Goal: Transaction & Acquisition: Purchase product/service

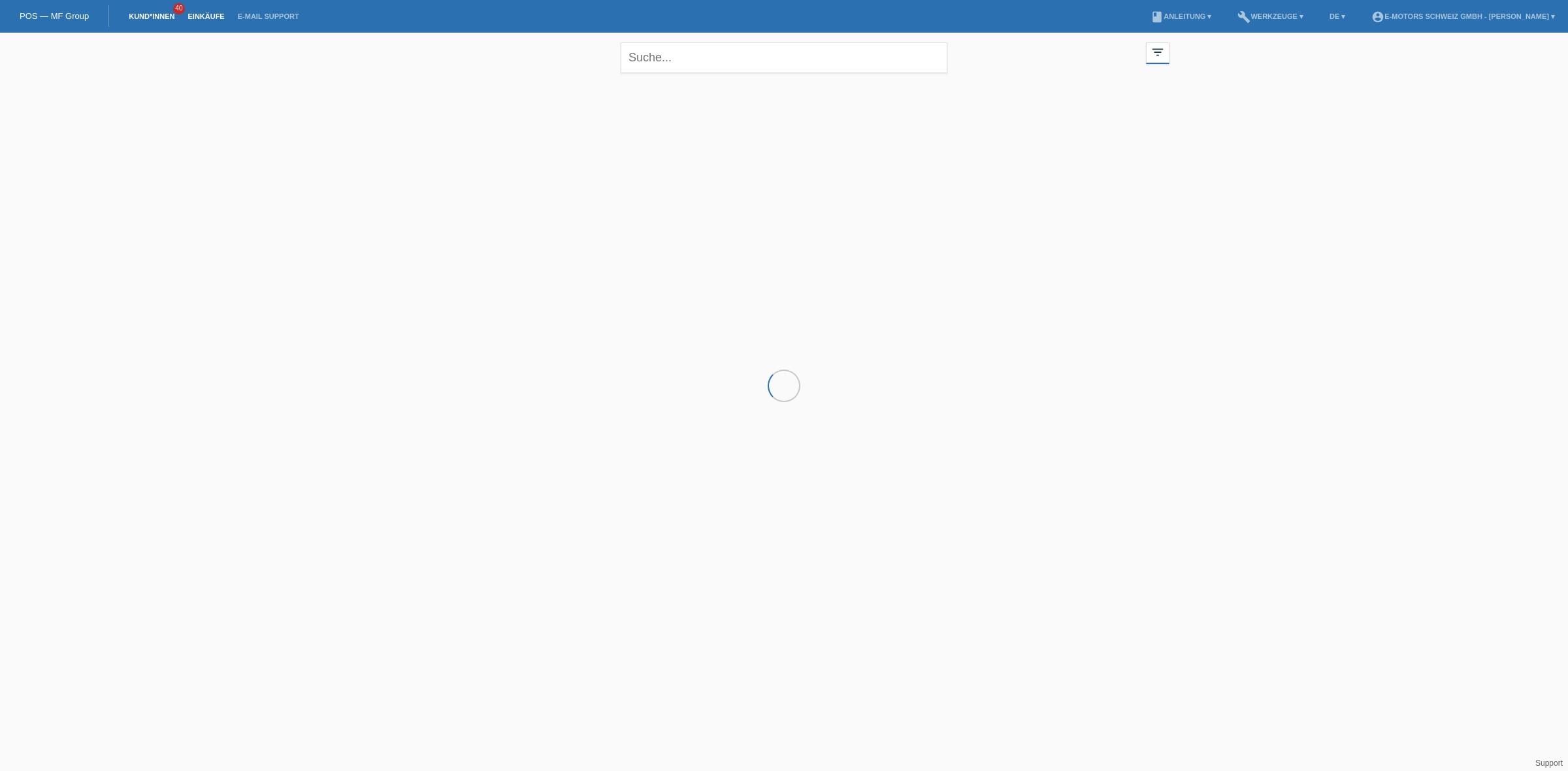
click at [195, 15] on link "Einkäufe" at bounding box center [206, 16] width 49 height 8
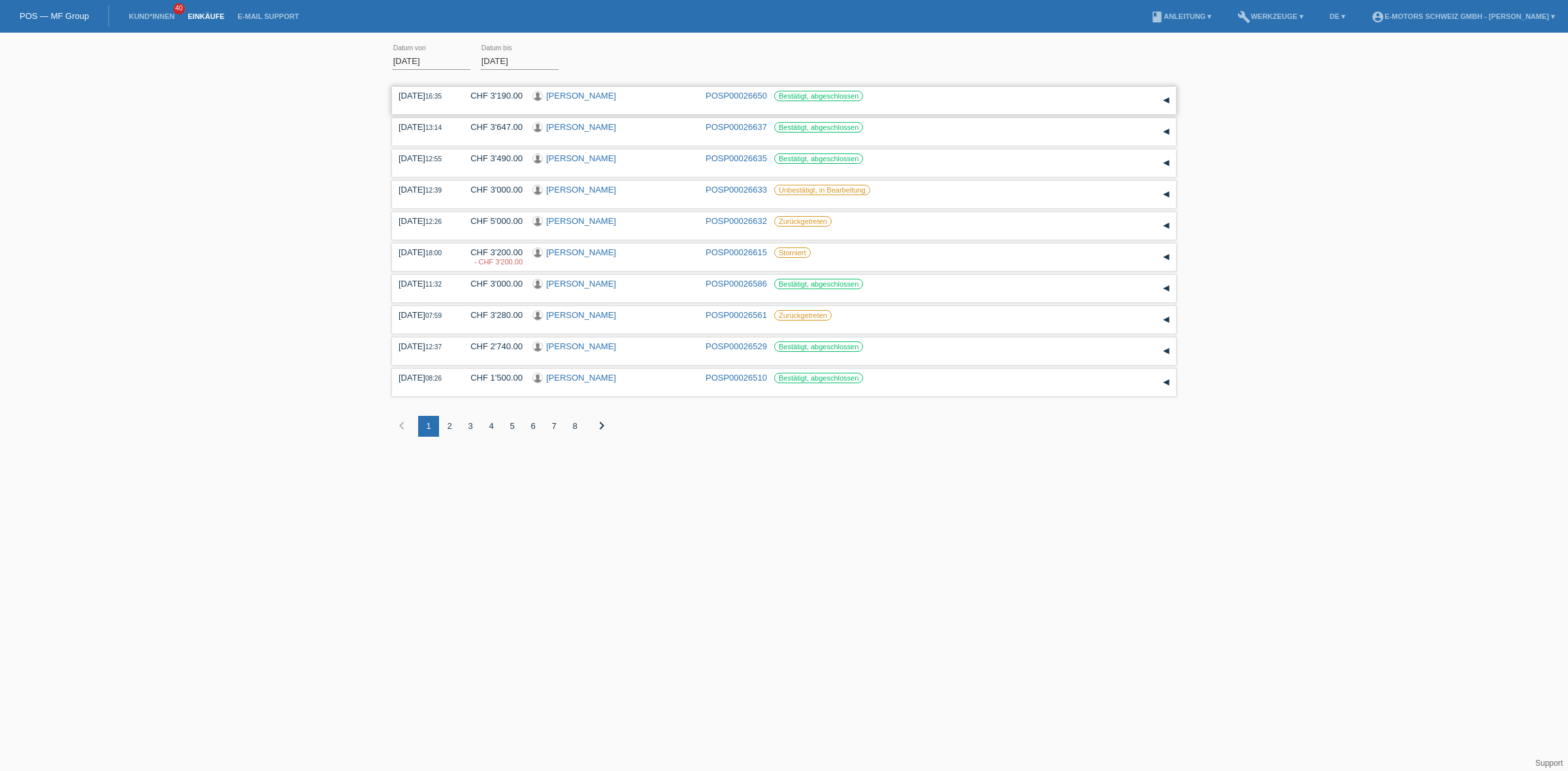
click at [582, 91] on link "[PERSON_NAME]" at bounding box center [581, 95] width 70 height 10
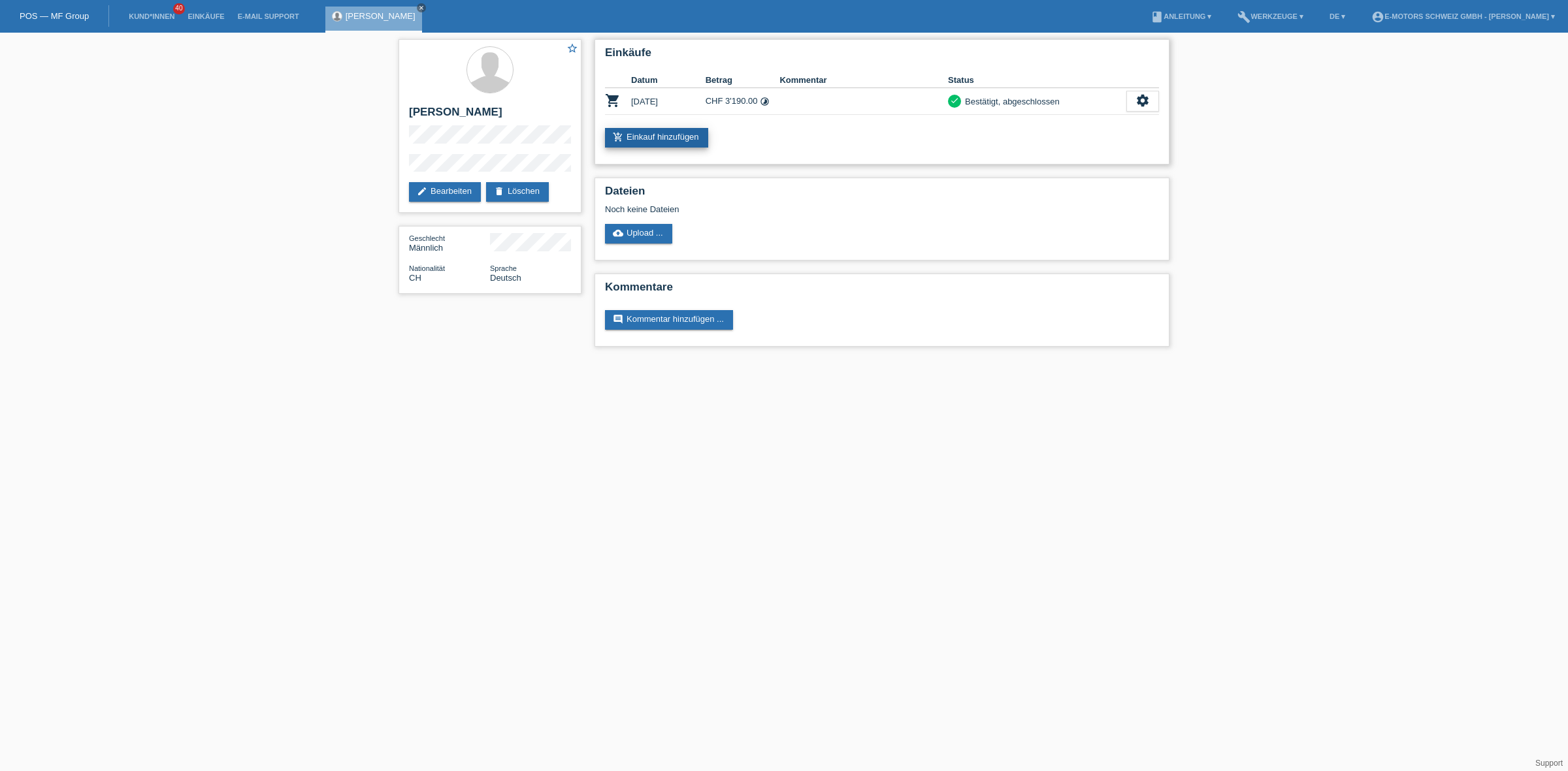
click at [675, 142] on link "add_shopping_cart Einkauf hinzufügen" at bounding box center [657, 138] width 104 height 19
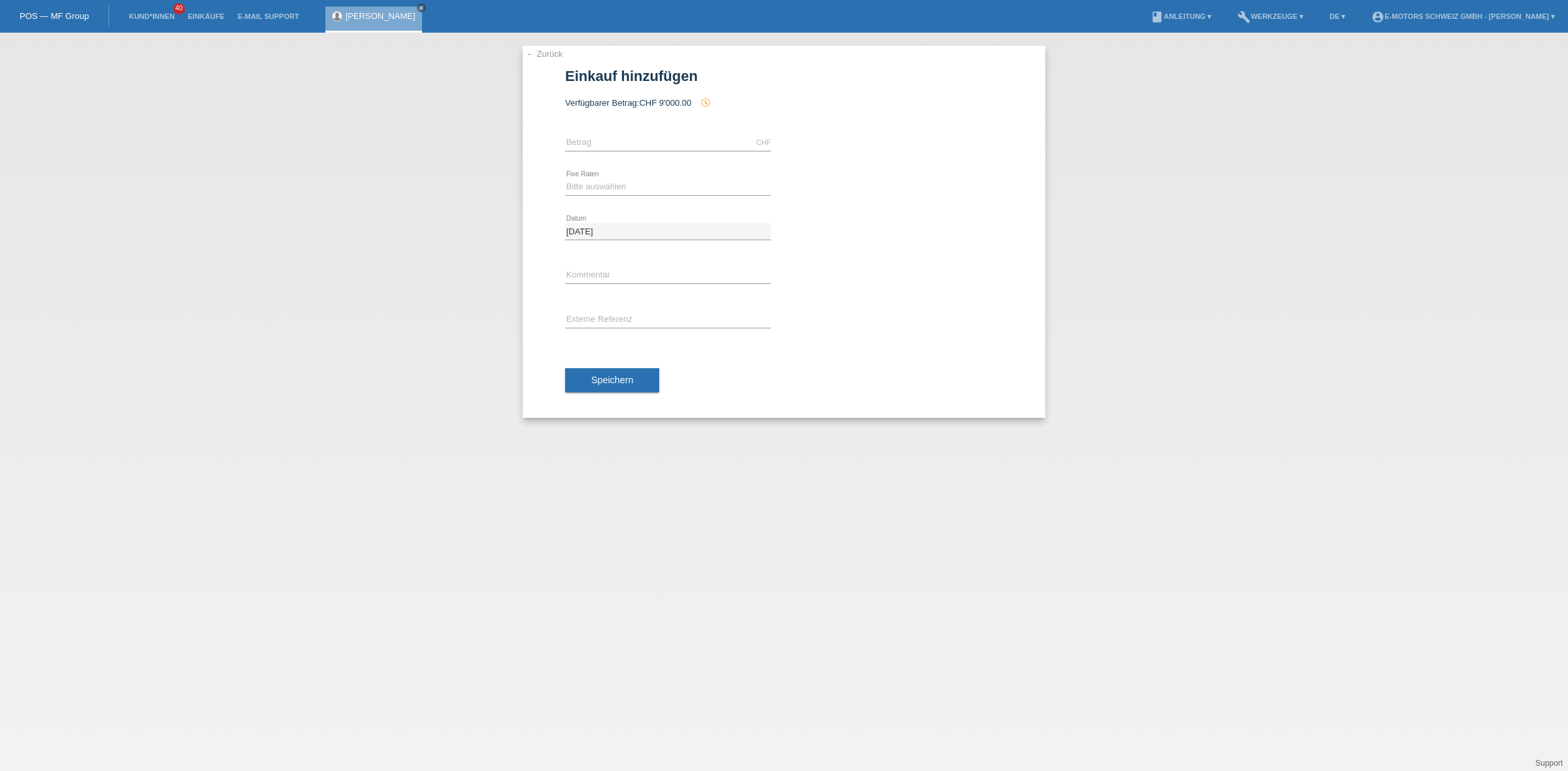
click at [368, 18] on link "Isa Koyuncu" at bounding box center [380, 16] width 70 height 10
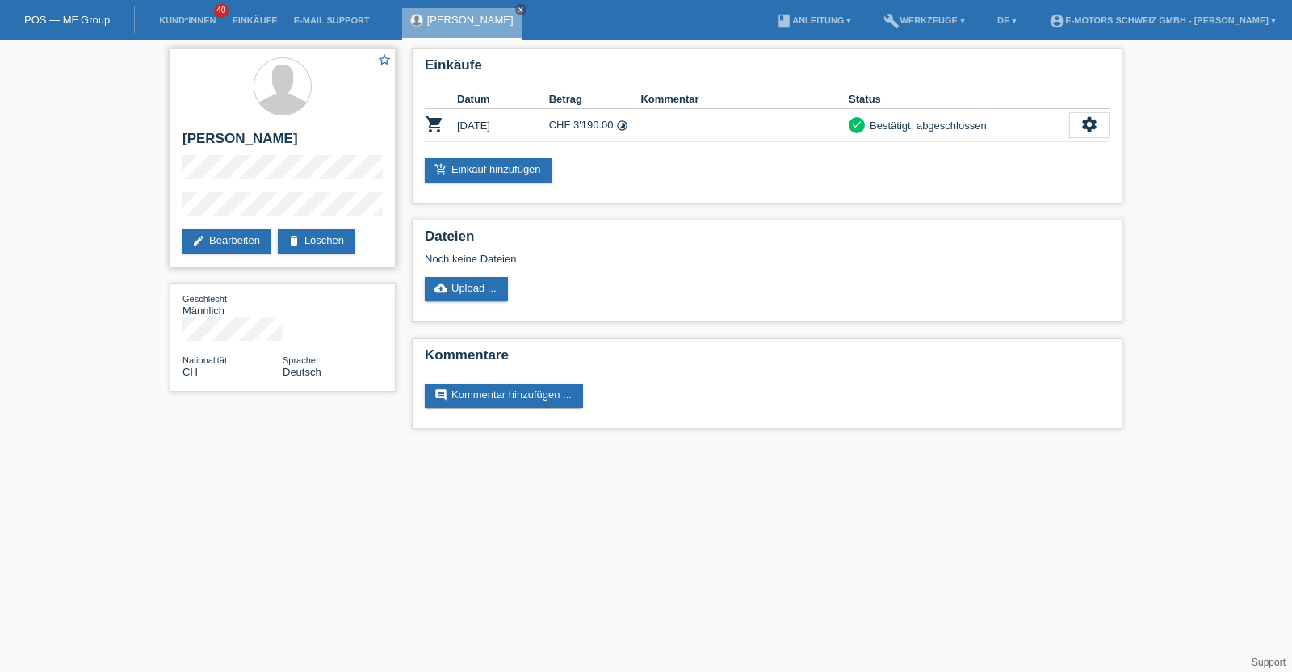
click at [189, 144] on h2 "[PERSON_NAME]" at bounding box center [282, 143] width 200 height 24
drag, startPoint x: 189, startPoint y: 144, endPoint x: 214, endPoint y: 140, distance: 25.3
click at [214, 140] on h2 "[PERSON_NAME]" at bounding box center [282, 143] width 200 height 24
copy h2 "[PERSON_NAME]"
click at [1082, 115] on icon "settings" at bounding box center [1089, 124] width 18 height 18
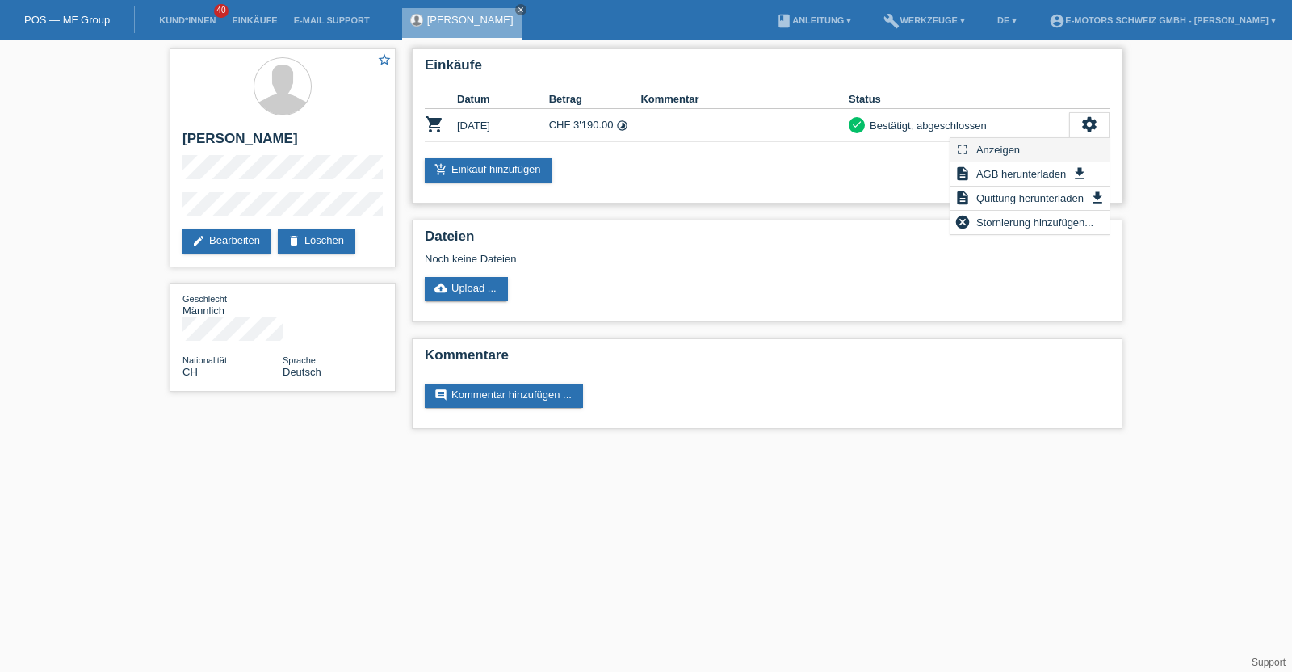
click at [1021, 140] on span "Anzeigen" at bounding box center [998, 149] width 48 height 19
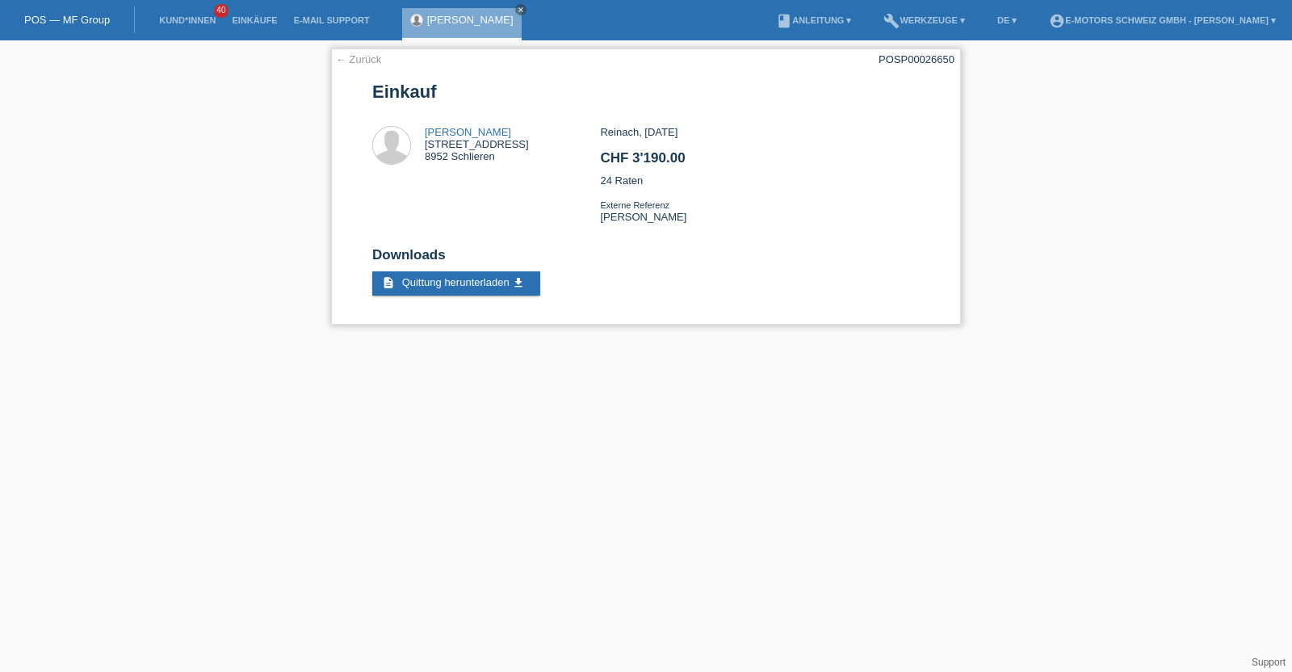
click at [363, 61] on link "← Zurück" at bounding box center [358, 59] width 45 height 12
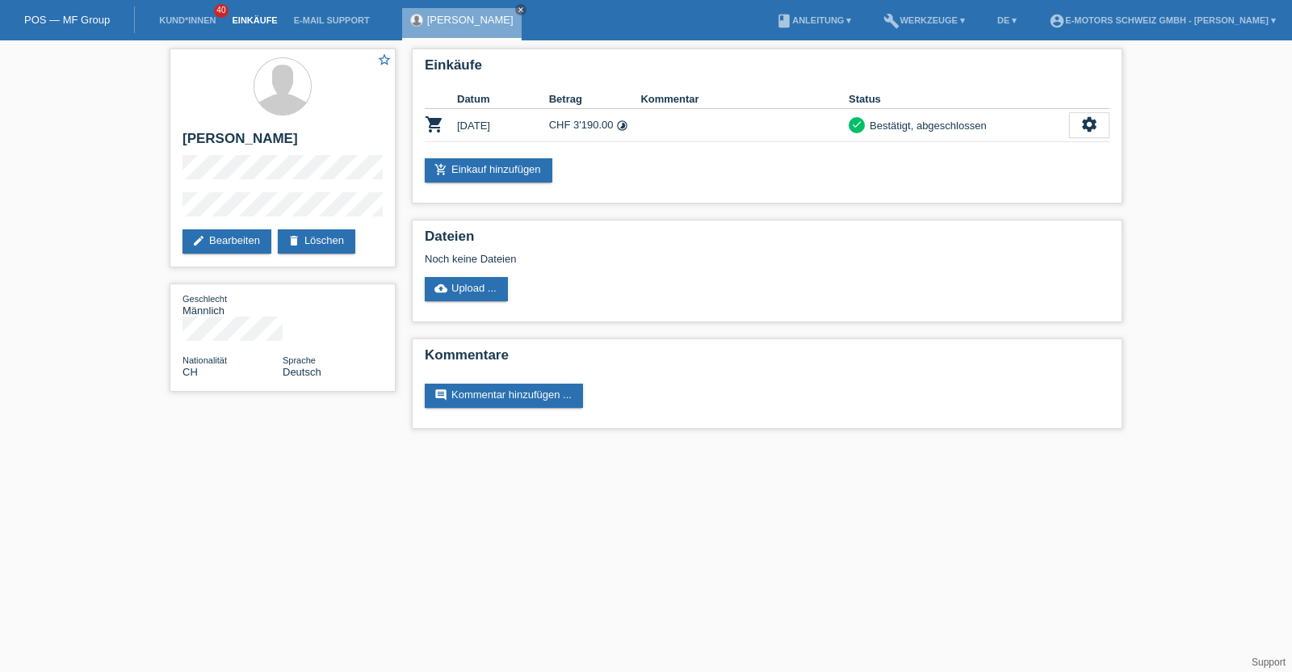
click at [254, 25] on link "Einkäufe" at bounding box center [254, 20] width 61 height 10
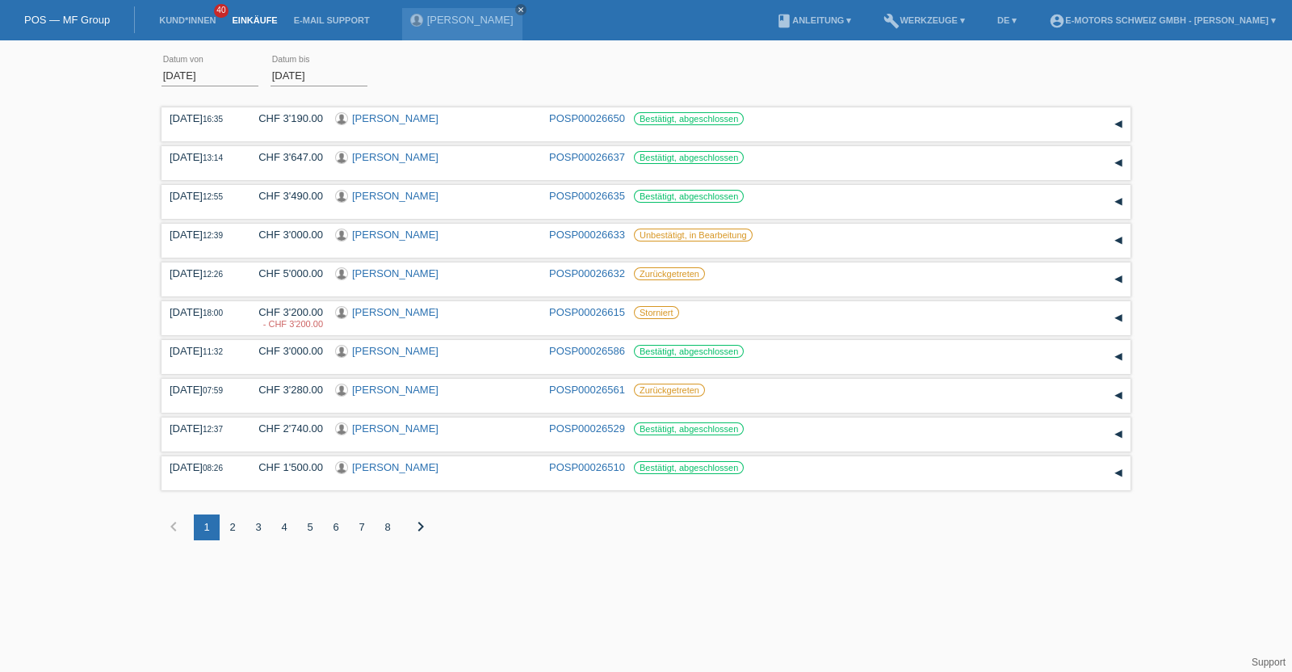
click at [235, 526] on div "2" at bounding box center [233, 527] width 26 height 26
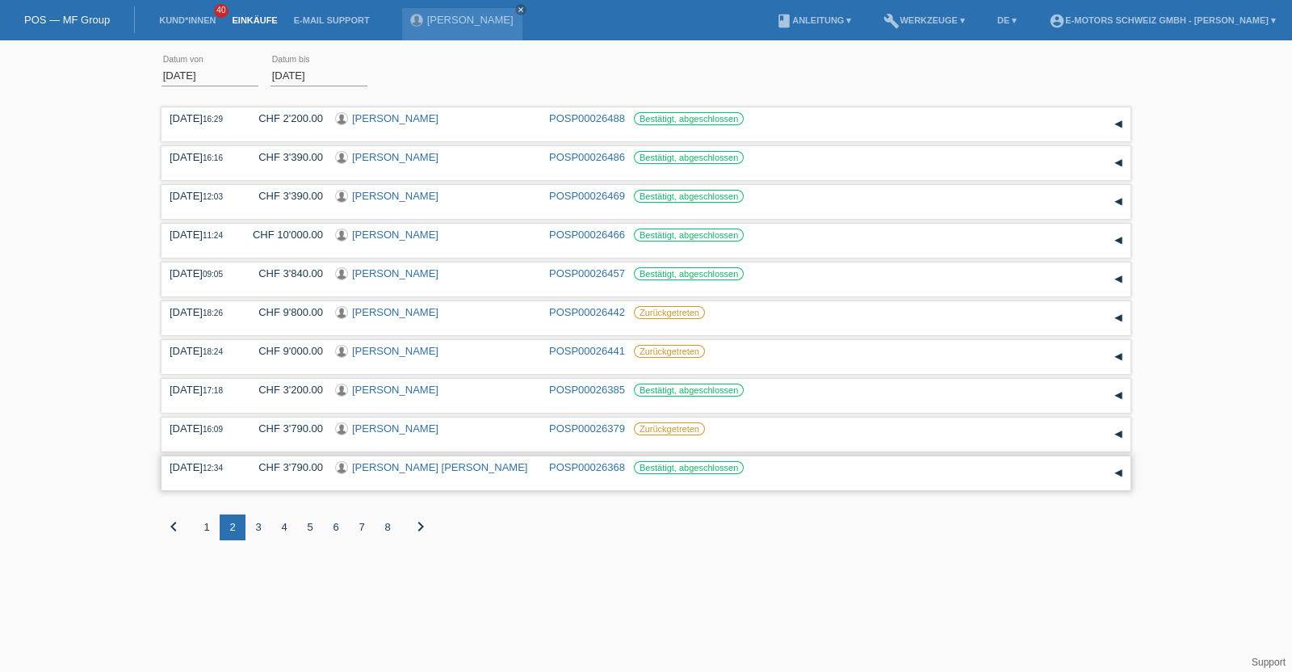
click at [398, 471] on link "Julio Cesar Garay Rios" at bounding box center [439, 467] width 175 height 12
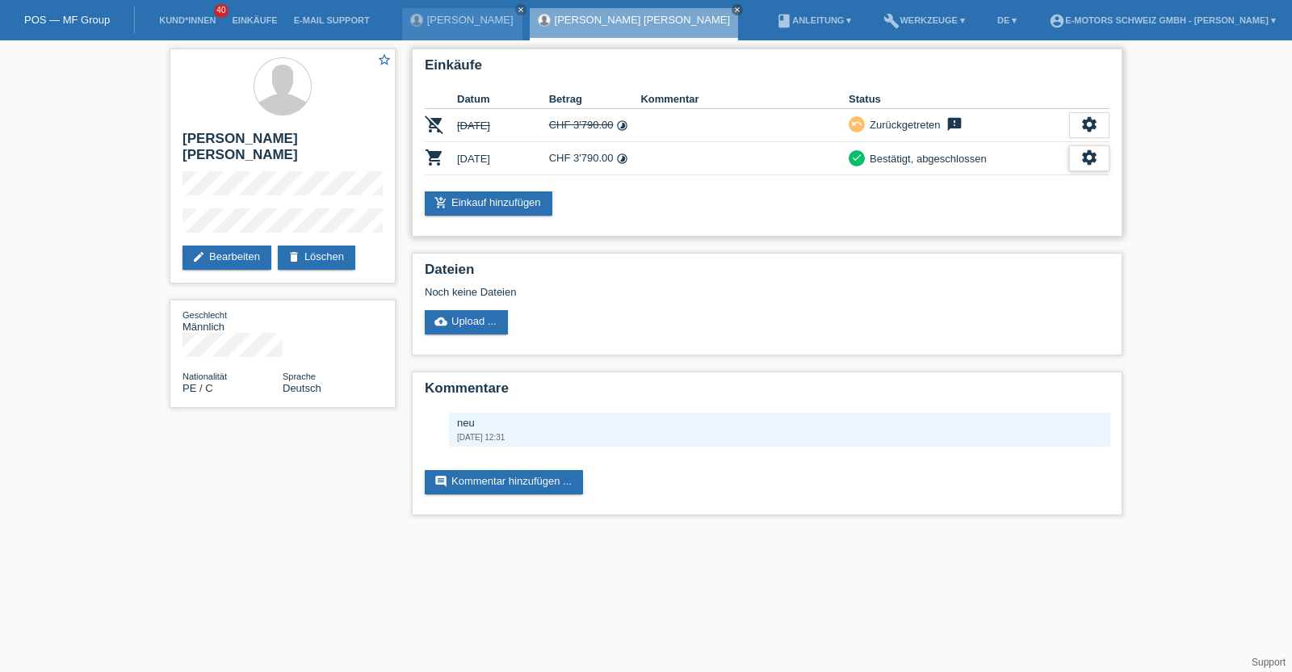
click at [1074, 161] on div "settings" at bounding box center [1089, 158] width 40 height 26
click at [1037, 179] on div "fullscreen Anzeigen" at bounding box center [1029, 183] width 158 height 24
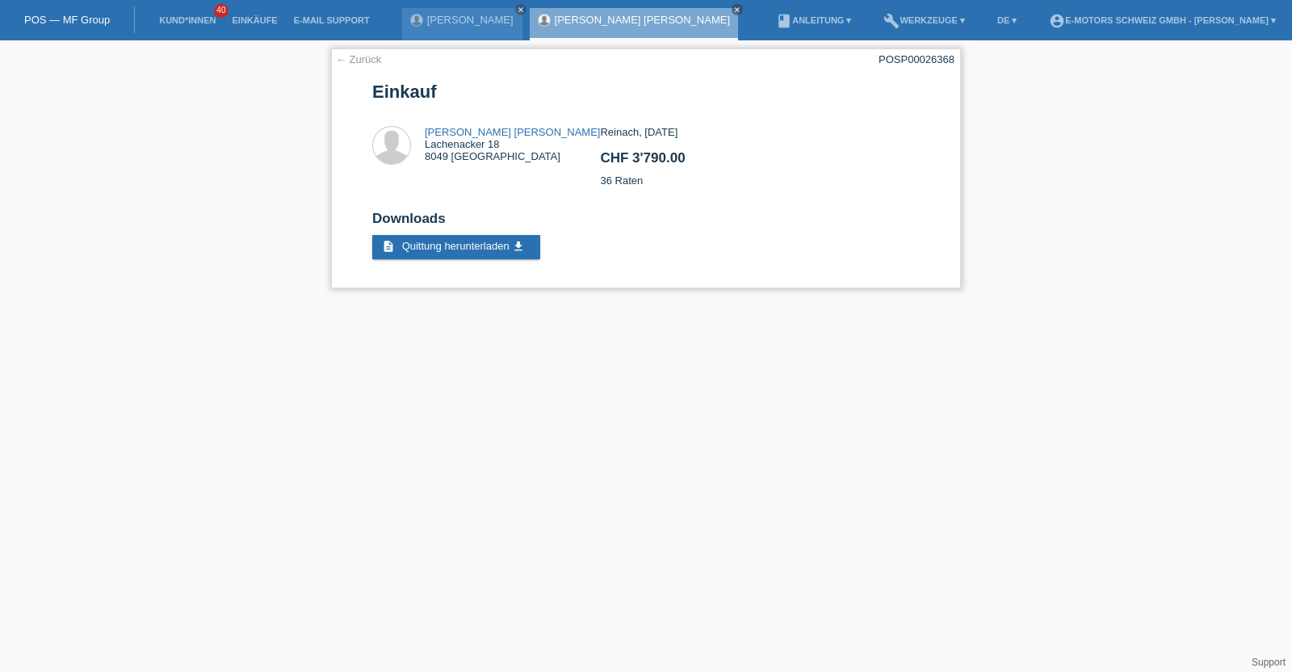
click at [357, 62] on link "← Zurück" at bounding box center [358, 59] width 45 height 12
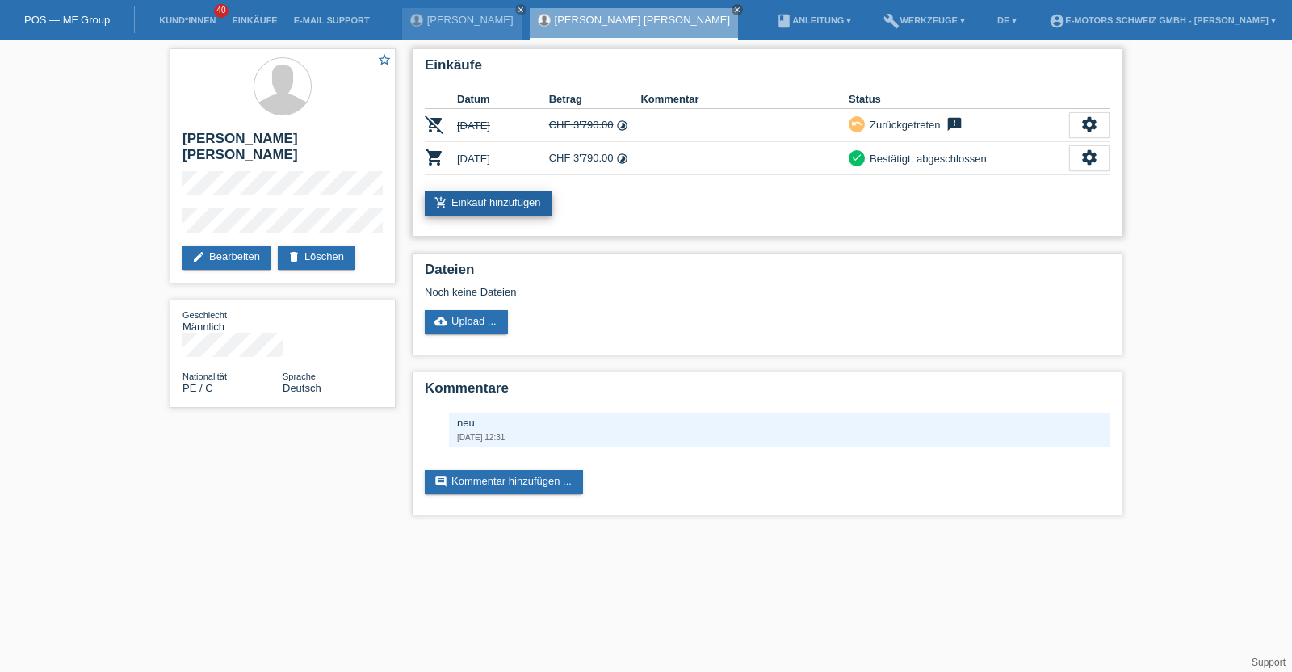
click at [500, 200] on link "add_shopping_cart Einkauf hinzufügen" at bounding box center [489, 203] width 128 height 24
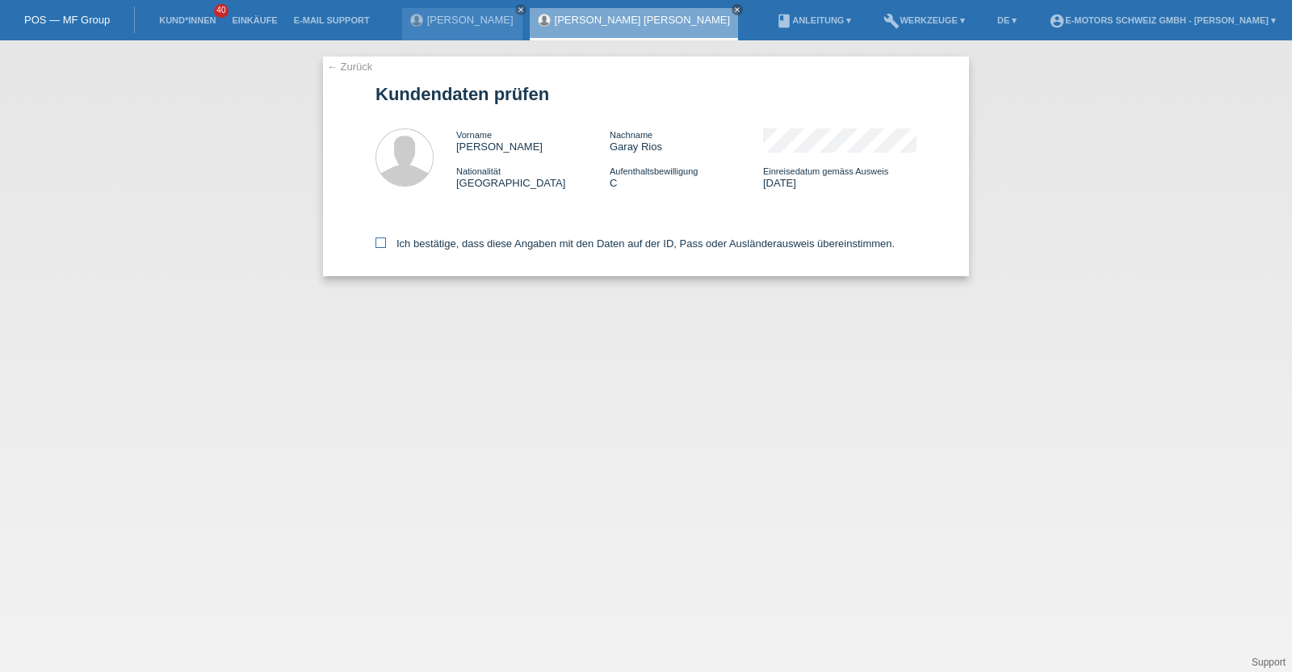
click at [564, 237] on label "Ich bestätige, dass diese Angaben mit den Daten auf der ID, Pass oder Ausländer…" at bounding box center [634, 243] width 519 height 12
click at [386, 237] on input "Ich bestätige, dass diese Angaben mit den Daten auf der ID, Pass oder Ausländer…" at bounding box center [380, 242] width 10 height 10
checkbox input "true"
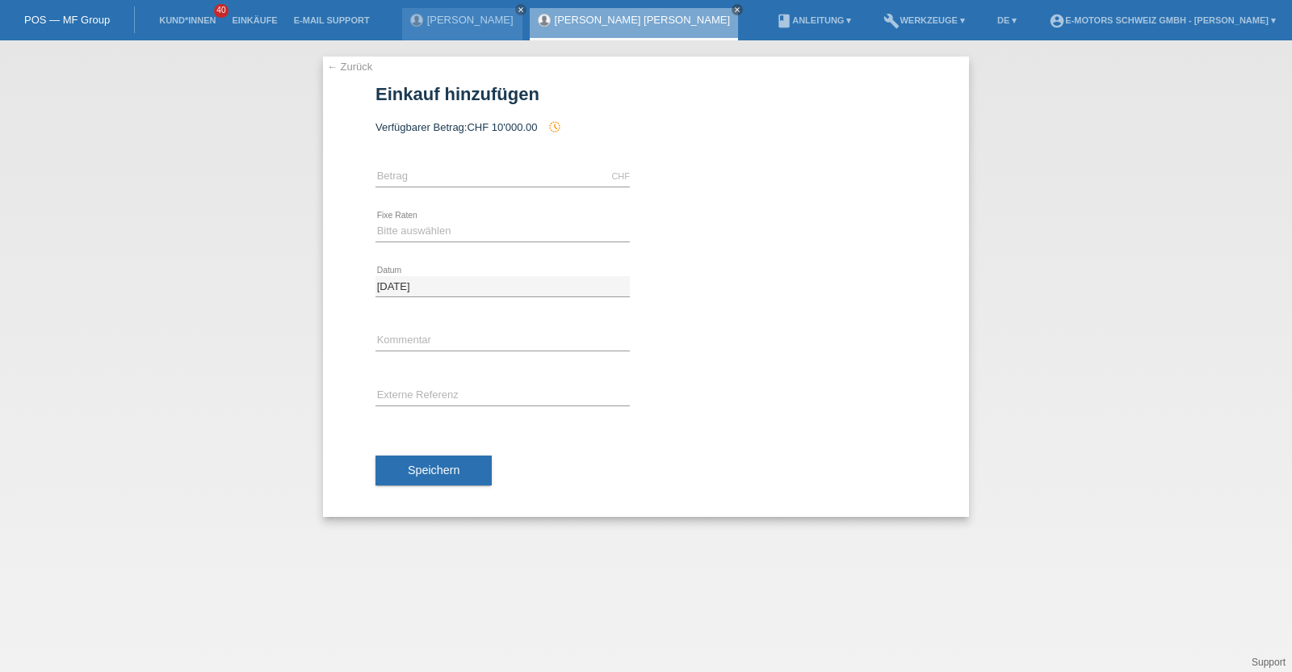
click at [561, 18] on link "[PERSON_NAME] [PERSON_NAME]" at bounding box center [642, 20] width 175 height 12
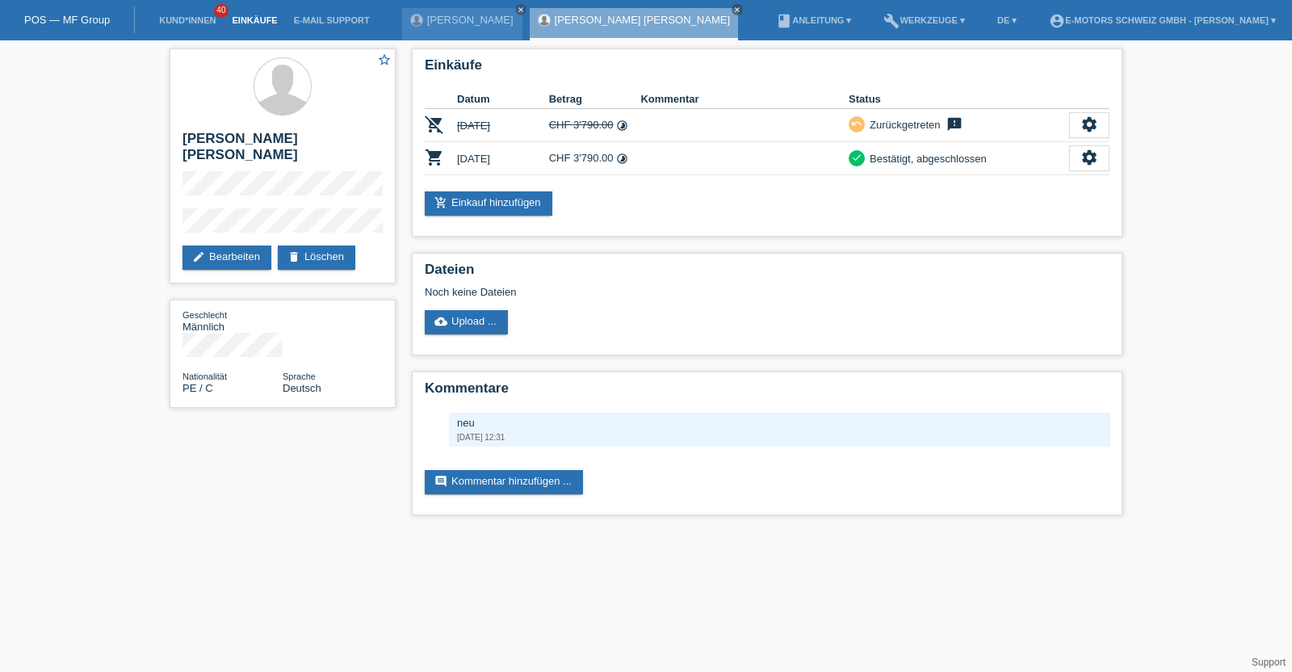
click at [244, 16] on link "Einkäufe" at bounding box center [254, 20] width 61 height 10
